Goal: Task Accomplishment & Management: Manage account settings

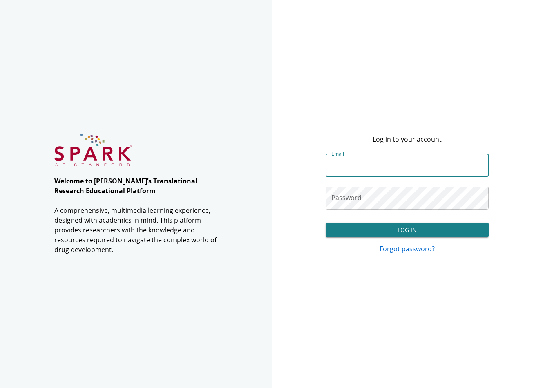
click at [340, 160] on input "Email" at bounding box center [407, 165] width 163 height 23
type input "**********"
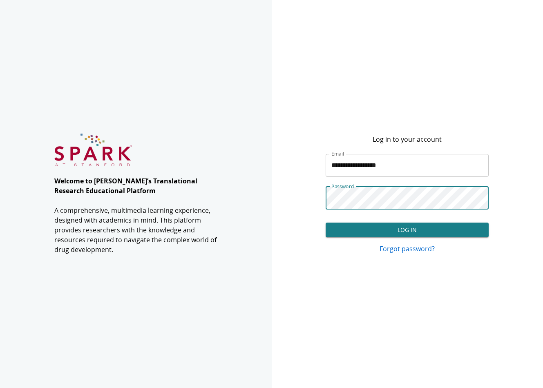
click at [396, 228] on button "Log In" at bounding box center [407, 230] width 163 height 15
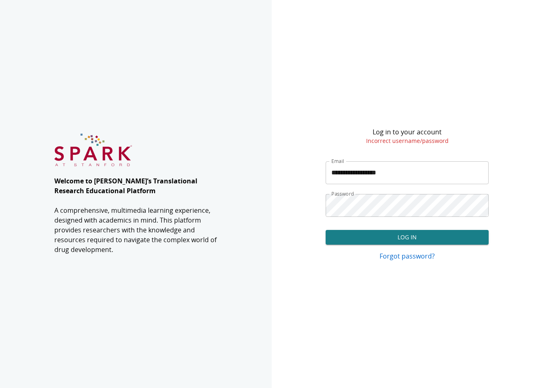
click at [427, 256] on p "Forgot password?" at bounding box center [407, 256] width 163 height 10
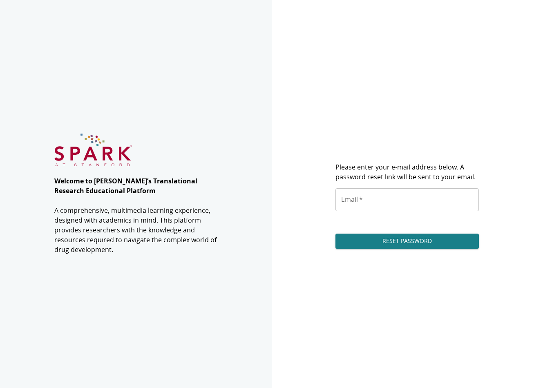
click at [381, 206] on input "Email   *" at bounding box center [408, 200] width 144 height 23
type input "**********"
click at [380, 243] on button "Reset Password" at bounding box center [408, 241] width 144 height 15
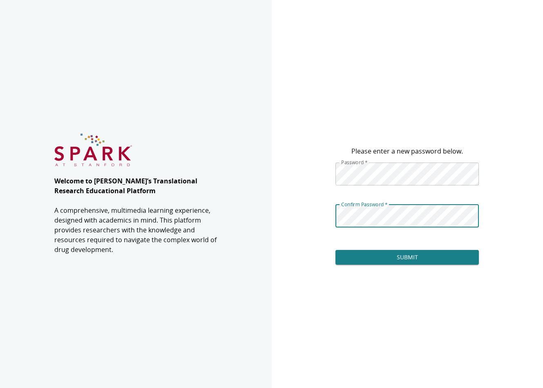
click at [380, 259] on button "Submit" at bounding box center [408, 257] width 144 height 15
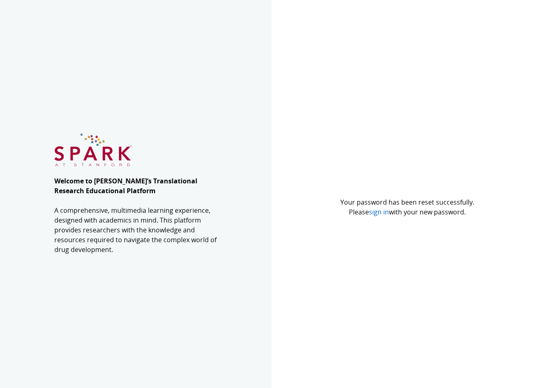
click at [380, 209] on link "sign in" at bounding box center [379, 212] width 20 height 9
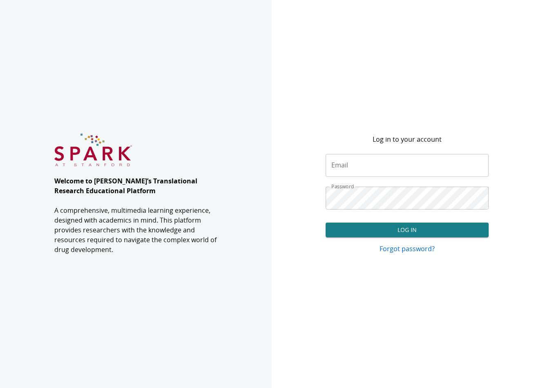
click at [370, 229] on button "Log In" at bounding box center [407, 230] width 163 height 15
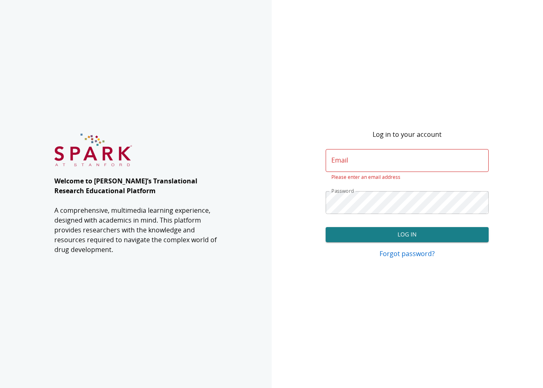
click at [358, 159] on input "Email" at bounding box center [407, 160] width 163 height 23
type input "**********"
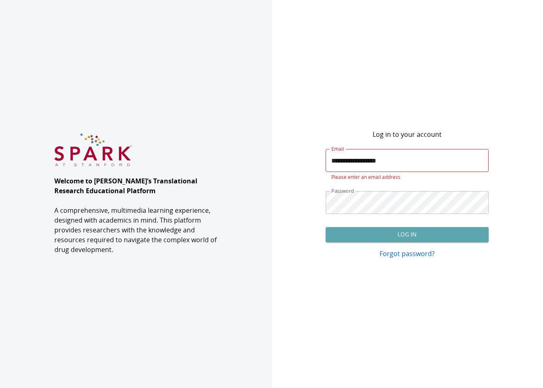
click at [393, 234] on button "Log In" at bounding box center [407, 234] width 163 height 15
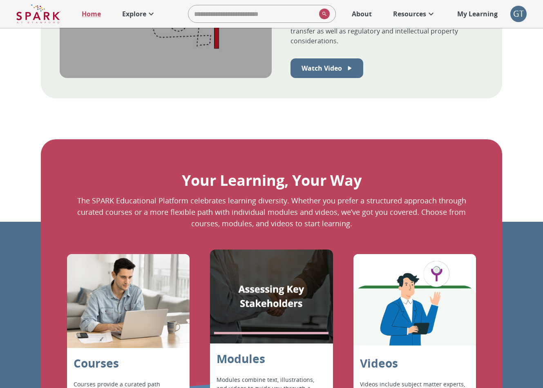
scroll to position [658, 0]
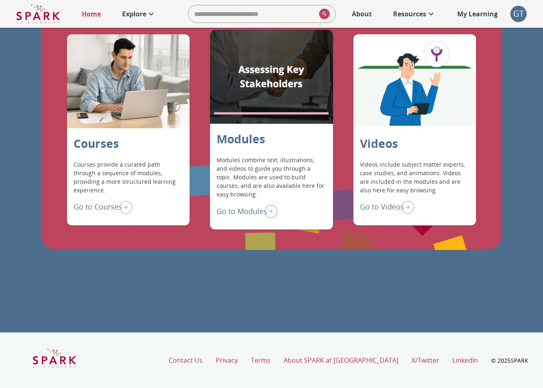
click at [251, 209] on p "Go to Modules" at bounding box center [242, 211] width 51 height 11
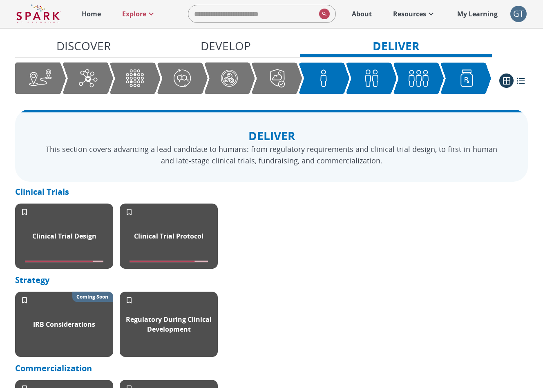
scroll to position [1118, 0]
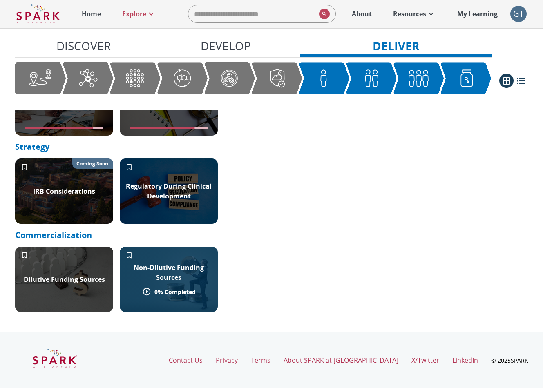
click at [203, 255] on div "Non-Dilutive Funding Sources 0 % Completed" at bounding box center [169, 279] width 98 height 65
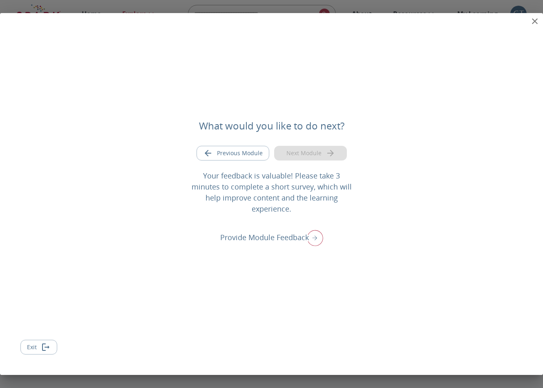
click at [533, 24] on icon "close" at bounding box center [535, 21] width 6 height 6
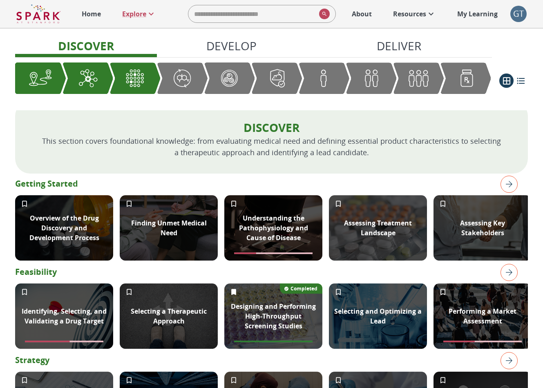
scroll to position [214, 0]
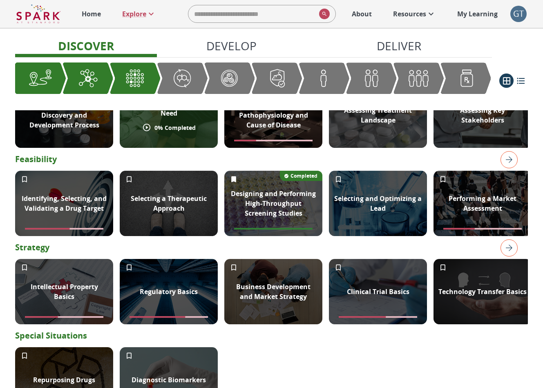
click at [211, 126] on div "Finding Unmet Medical Need 0 % Completed" at bounding box center [169, 115] width 98 height 65
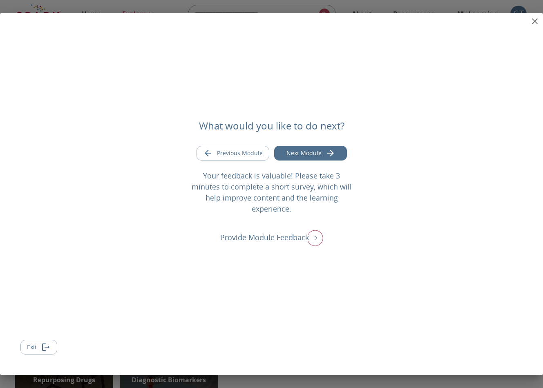
click at [537, 18] on icon "close" at bounding box center [535, 21] width 10 height 10
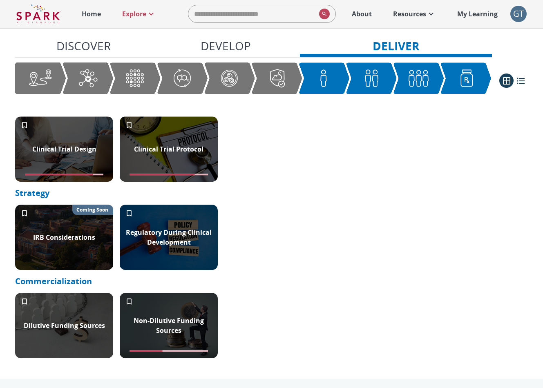
scroll to position [1076, 0]
